Goal: Navigation & Orientation: Go to known website

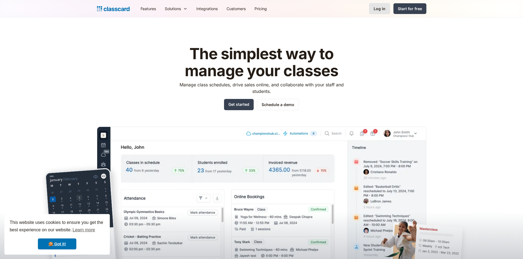
click at [380, 11] on div "Log in" at bounding box center [379, 9] width 12 height 6
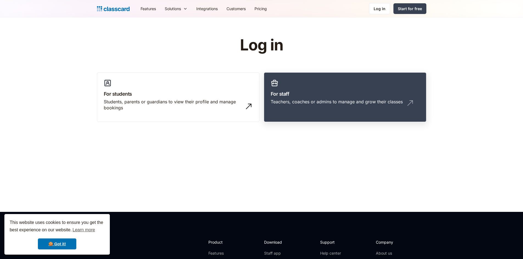
click at [306, 94] on h3 "For staff" at bounding box center [345, 93] width 149 height 7
